Goal: Task Accomplishment & Management: Manage account settings

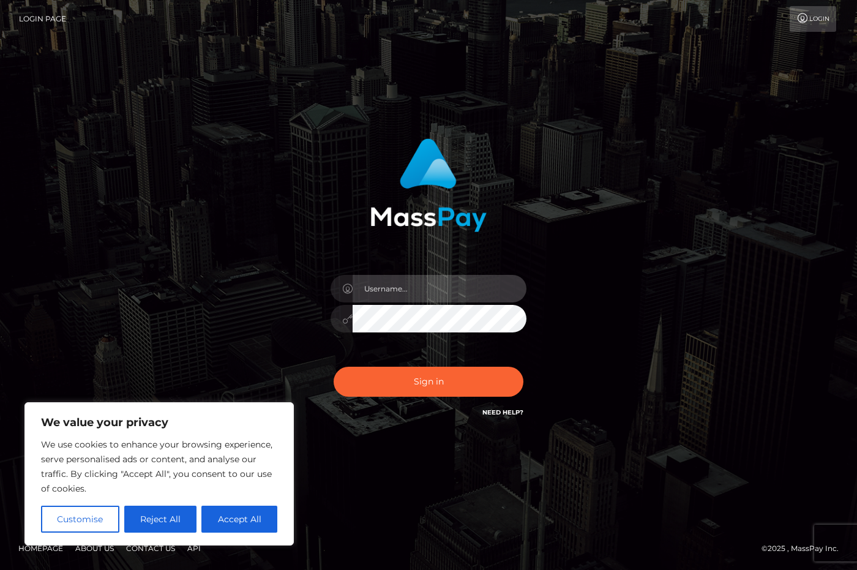
click at [387, 291] on input "text" at bounding box center [440, 289] width 174 height 28
click at [249, 282] on div "Sign in" at bounding box center [429, 285] width 698 height 312
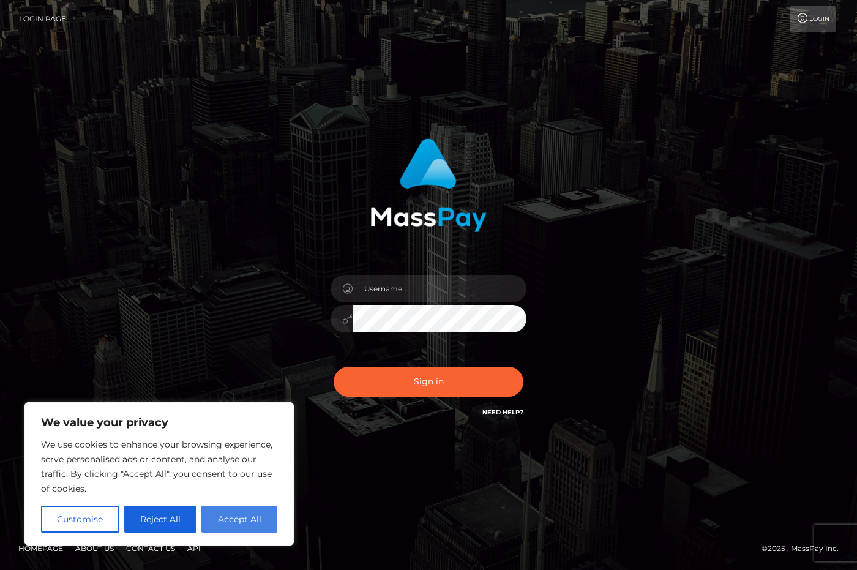
click at [238, 518] on button "Accept All" at bounding box center [239, 519] width 76 height 27
checkbox input "true"
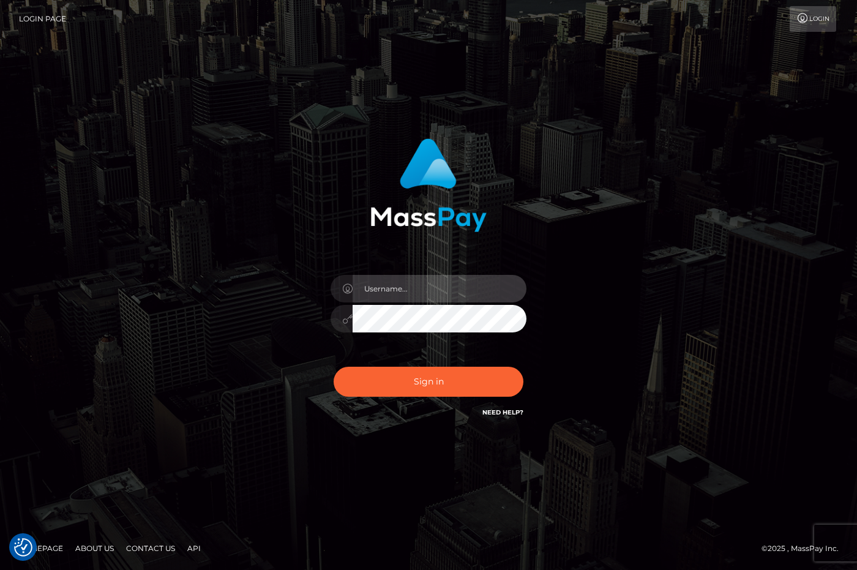
click at [396, 287] on input "text" at bounding box center [440, 289] width 174 height 28
type input "khumalomphilisi50@gmail.com"
click at [348, 321] on icon at bounding box center [347, 319] width 10 height 10
click at [346, 319] on icon at bounding box center [347, 319] width 10 height 10
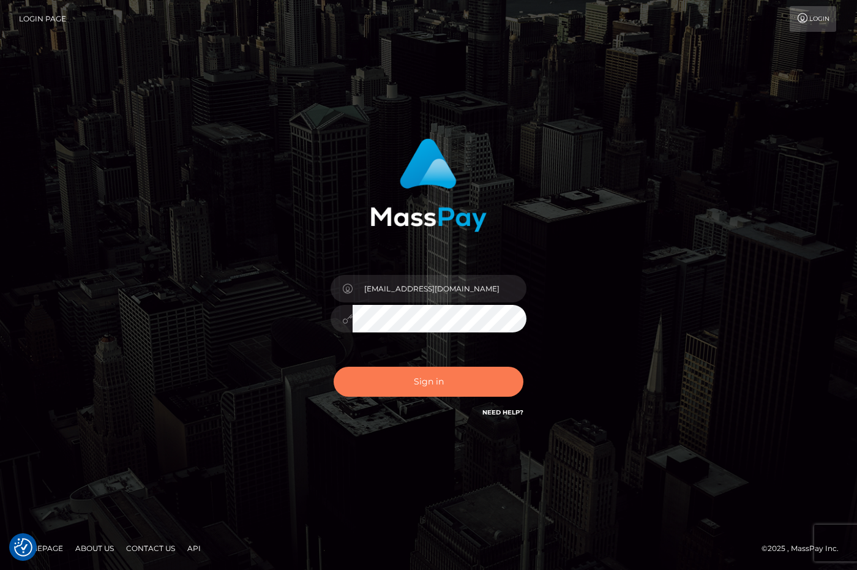
click at [418, 381] on button "Sign in" at bounding box center [429, 382] width 190 height 30
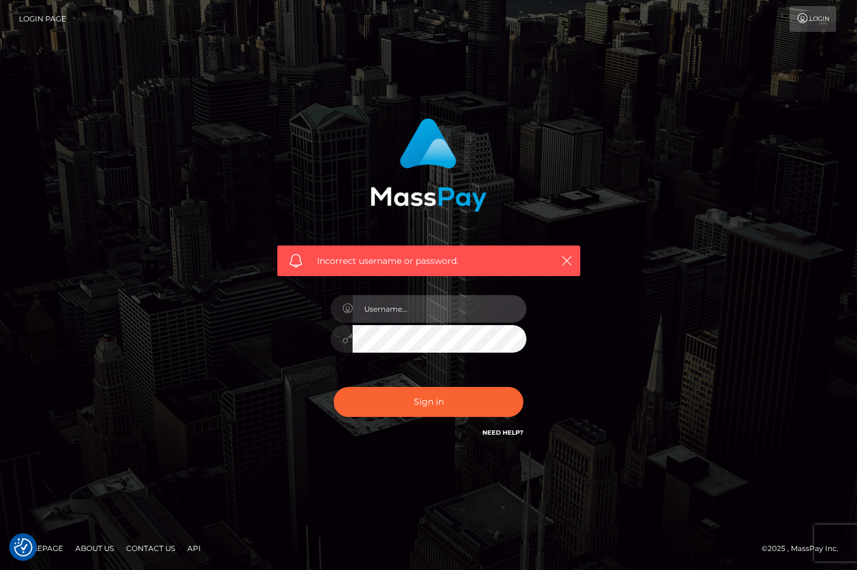
click at [405, 312] on input "text" at bounding box center [440, 309] width 174 height 28
click at [440, 309] on input "text" at bounding box center [440, 309] width 174 height 28
click at [567, 255] on icon "button" at bounding box center [567, 261] width 12 height 12
click at [563, 260] on icon "button" at bounding box center [567, 261] width 12 height 12
click at [563, 261] on icon "button" at bounding box center [567, 261] width 12 height 12
